Goal: Task Accomplishment & Management: Manage account settings

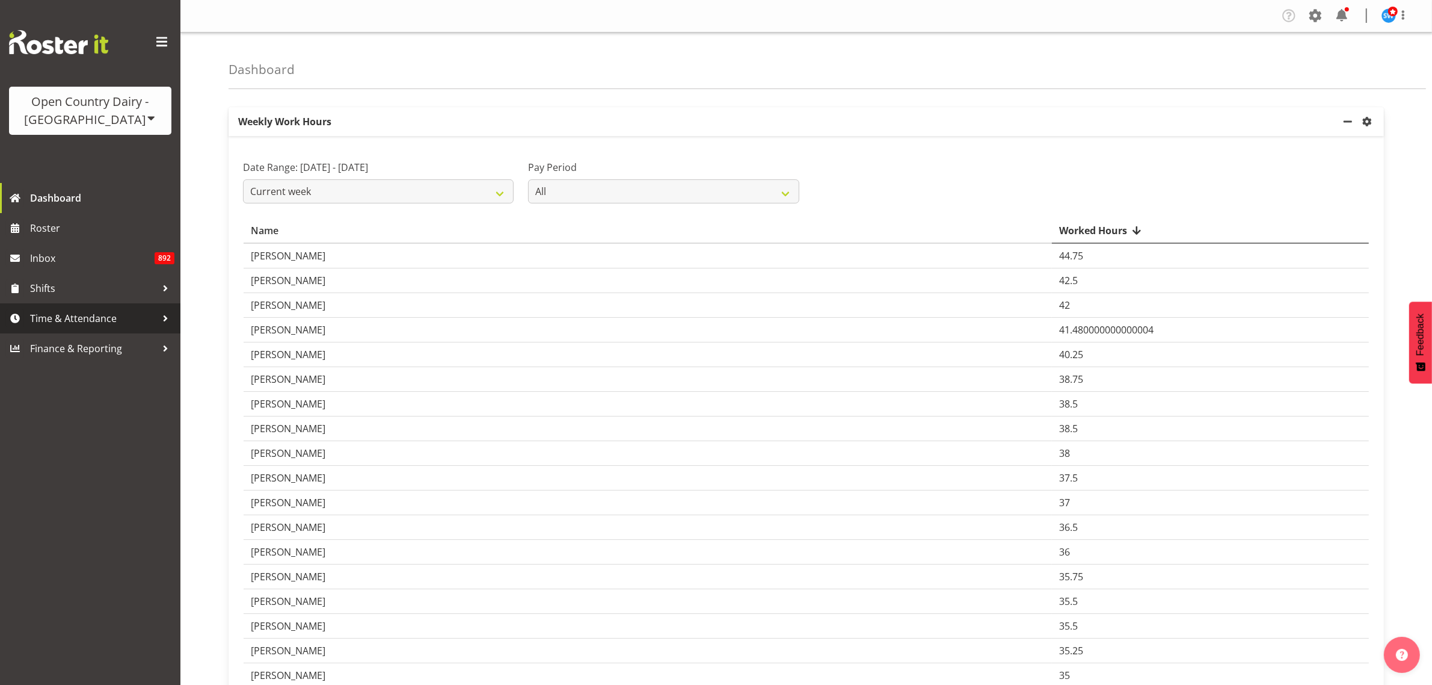
click at [71, 322] on span "Time & Attendance" at bounding box center [93, 318] width 126 height 18
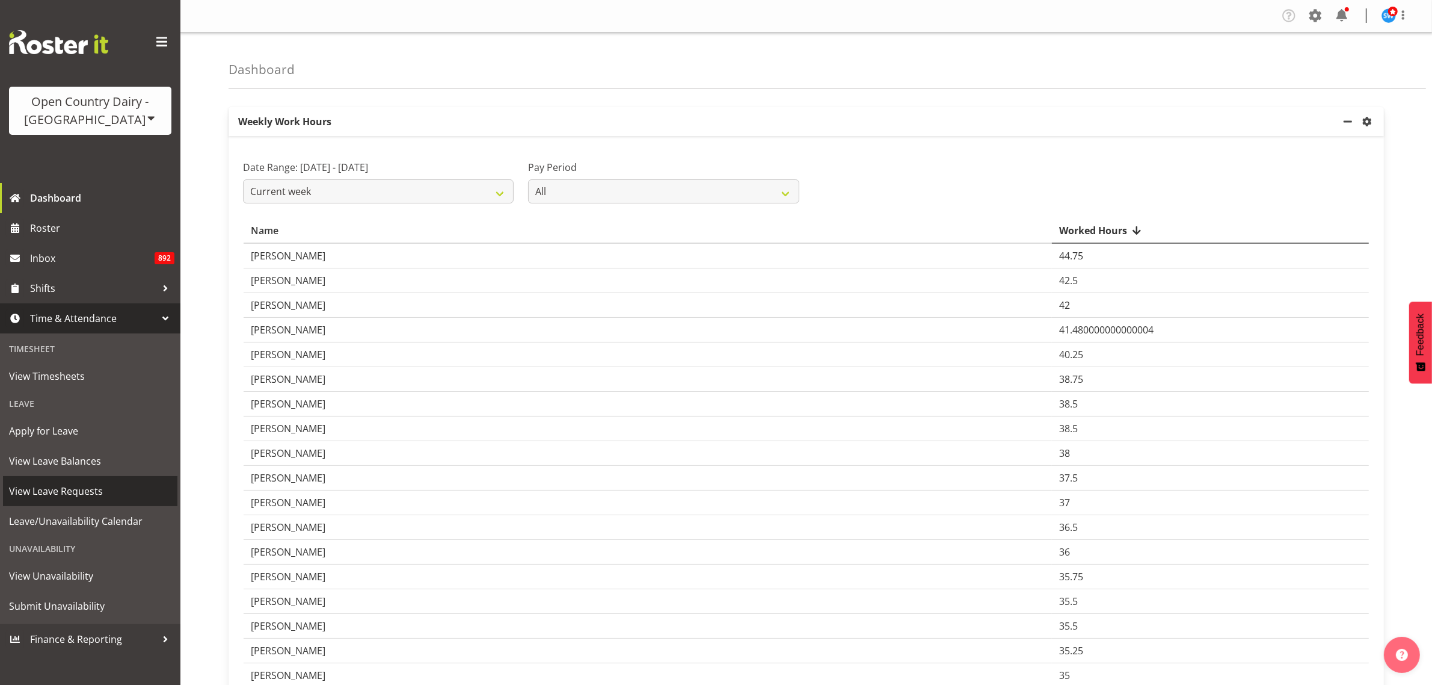
click at [89, 491] on span "View Leave Requests" at bounding box center [90, 491] width 162 height 18
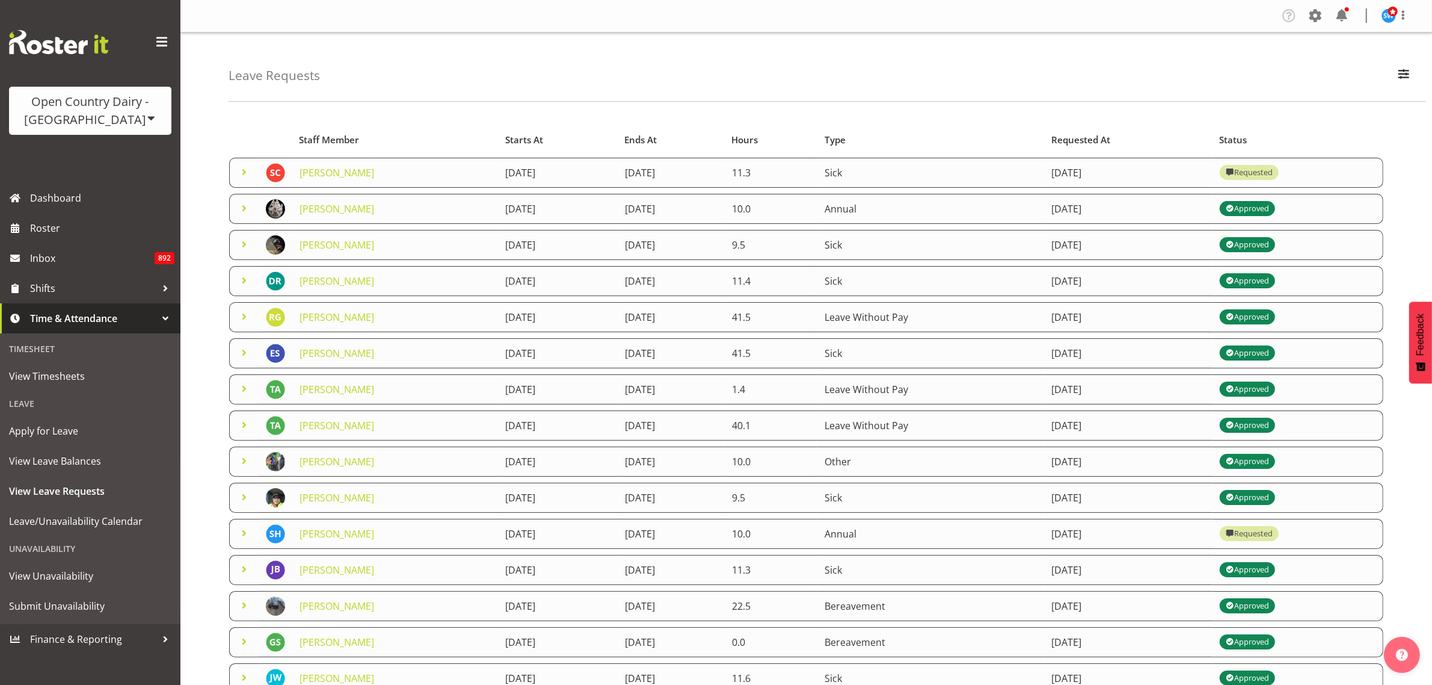
click at [245, 172] on span at bounding box center [244, 172] width 14 height 14
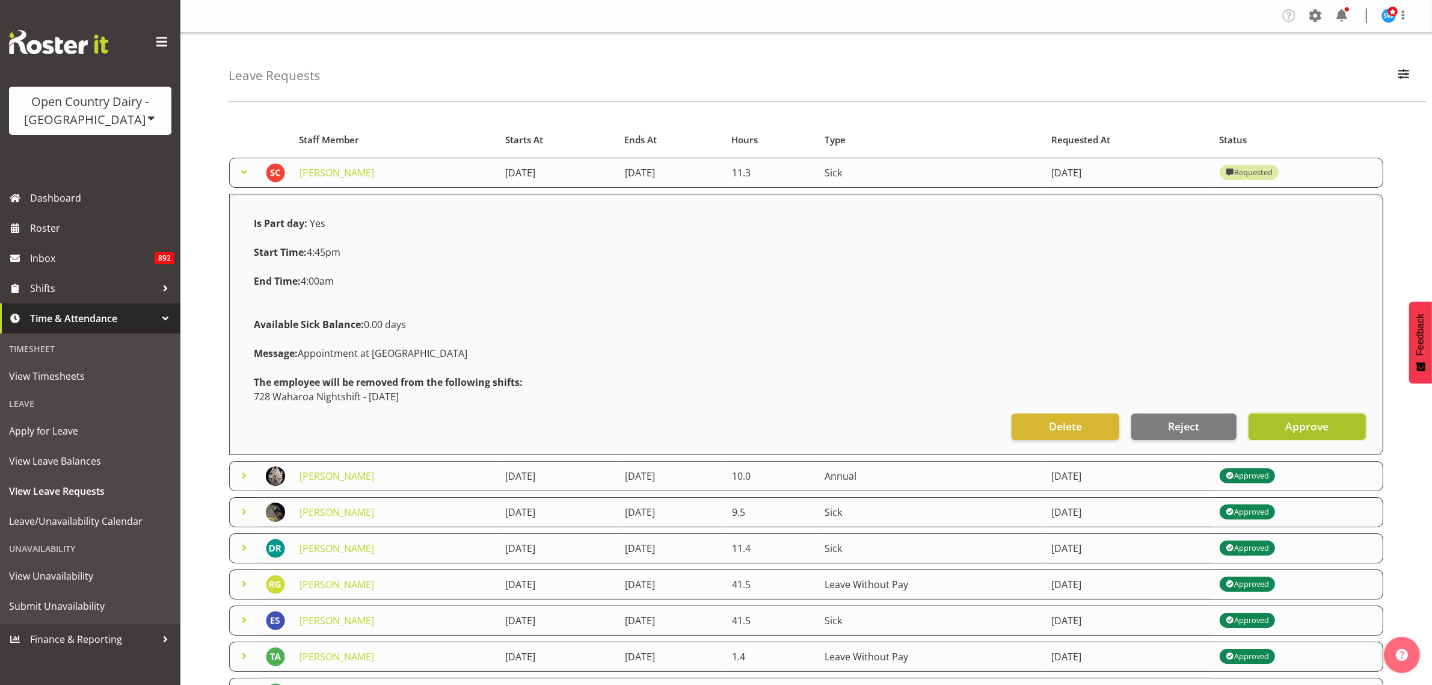
click at [1302, 425] on span "Approve" at bounding box center [1306, 426] width 43 height 16
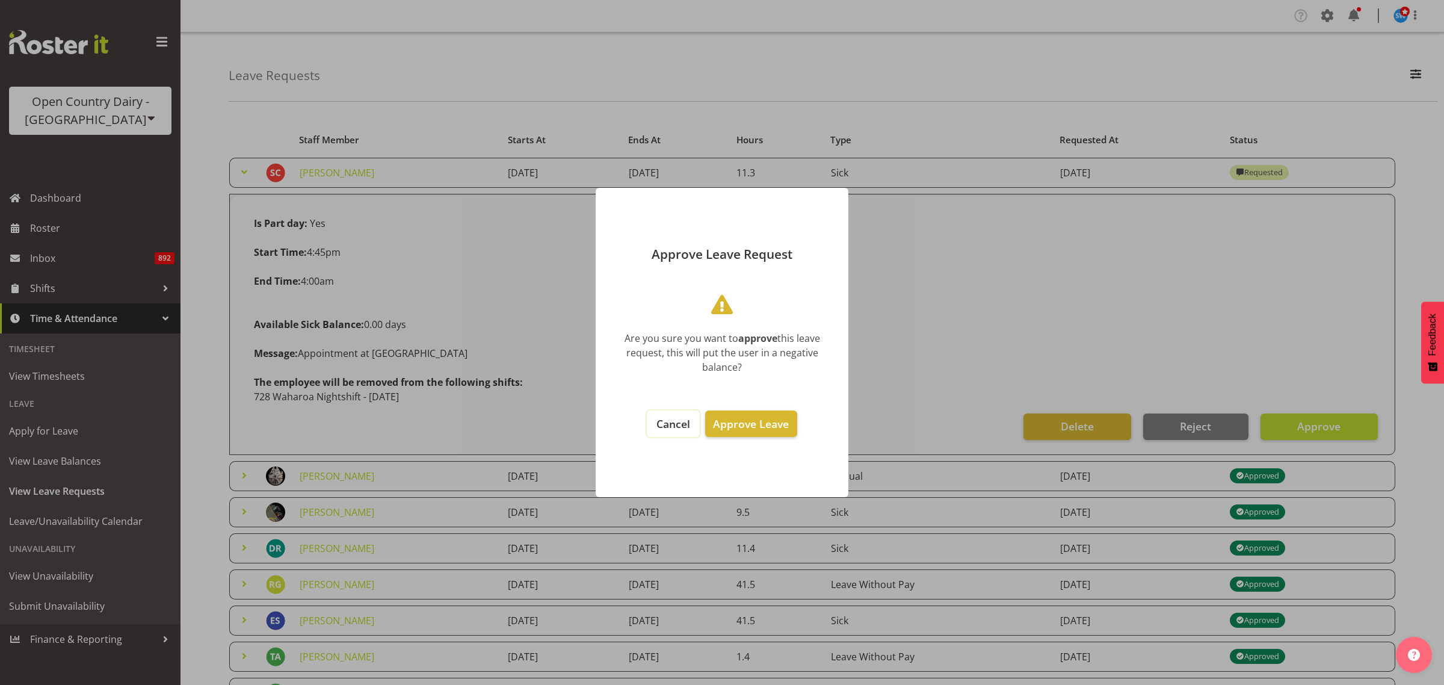
click at [687, 421] on span "Cancel" at bounding box center [673, 423] width 34 height 14
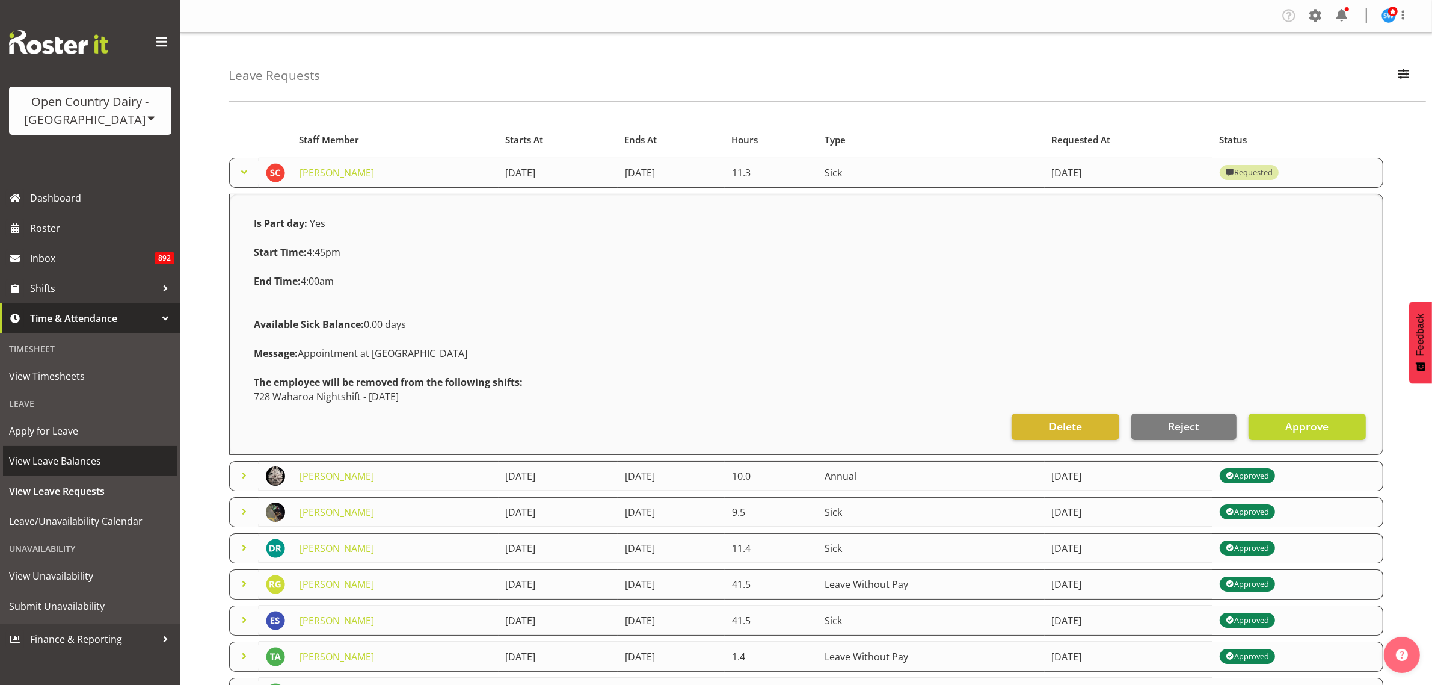
click at [62, 464] on span "View Leave Balances" at bounding box center [90, 461] width 162 height 18
click at [1191, 418] on button "Reject" at bounding box center [1183, 426] width 105 height 26
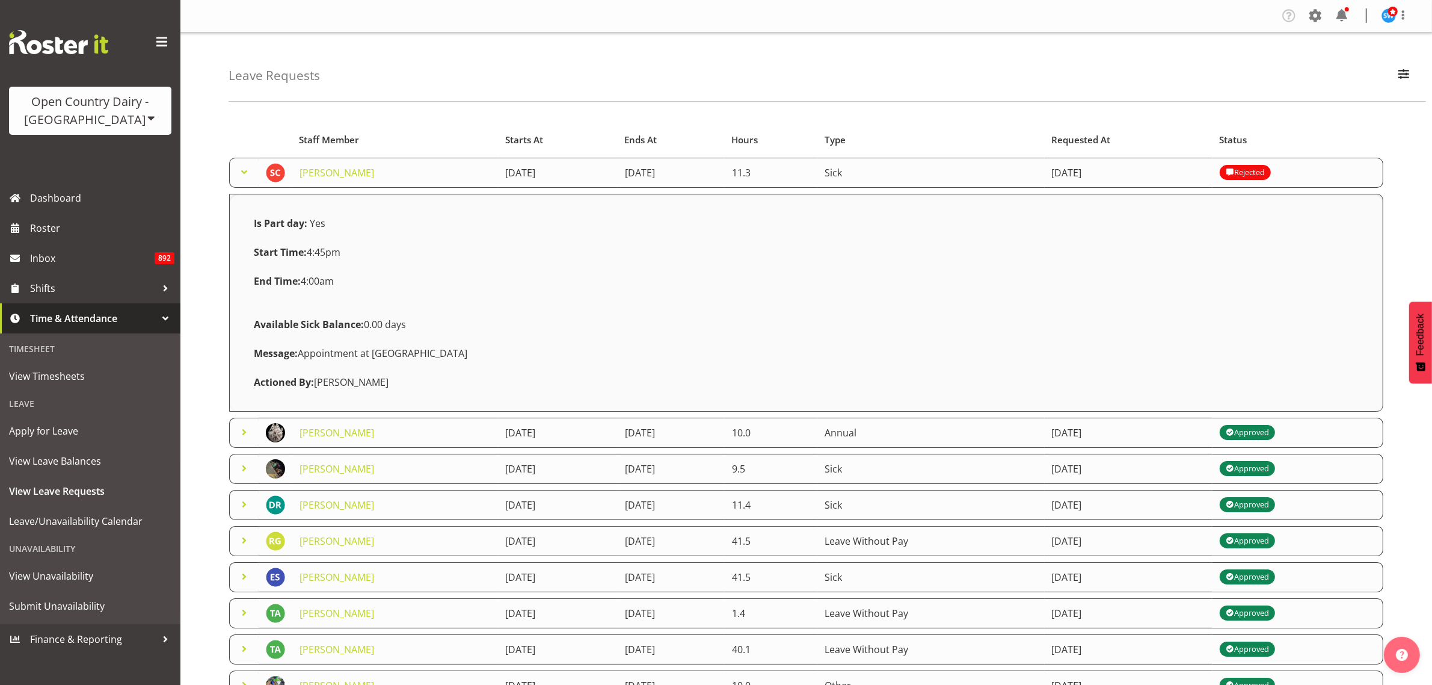
click at [241, 174] on span at bounding box center [244, 172] width 14 height 14
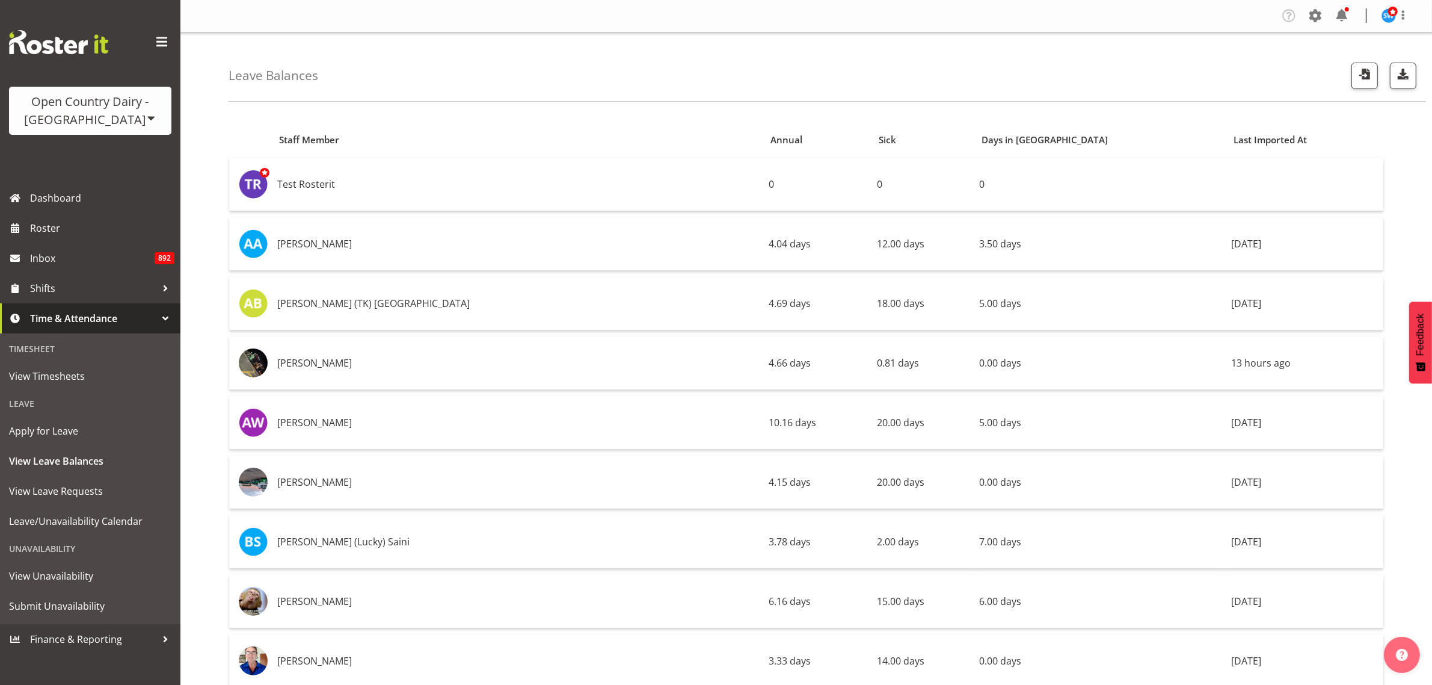
click at [1183, 65] on div "Leave Balances" at bounding box center [828, 66] width 1198 height 69
